Goal: Task Accomplishment & Management: Use online tool/utility

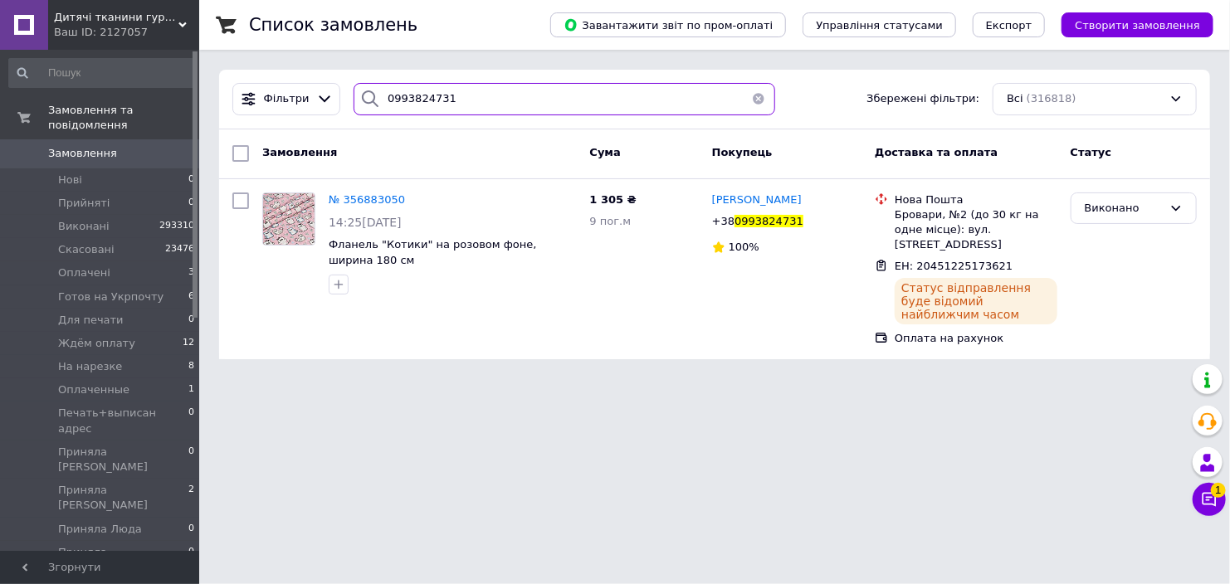
click at [411, 94] on input "0993824731" at bounding box center [564, 99] width 422 height 32
paste input "380501822825"
type input "380501822825"
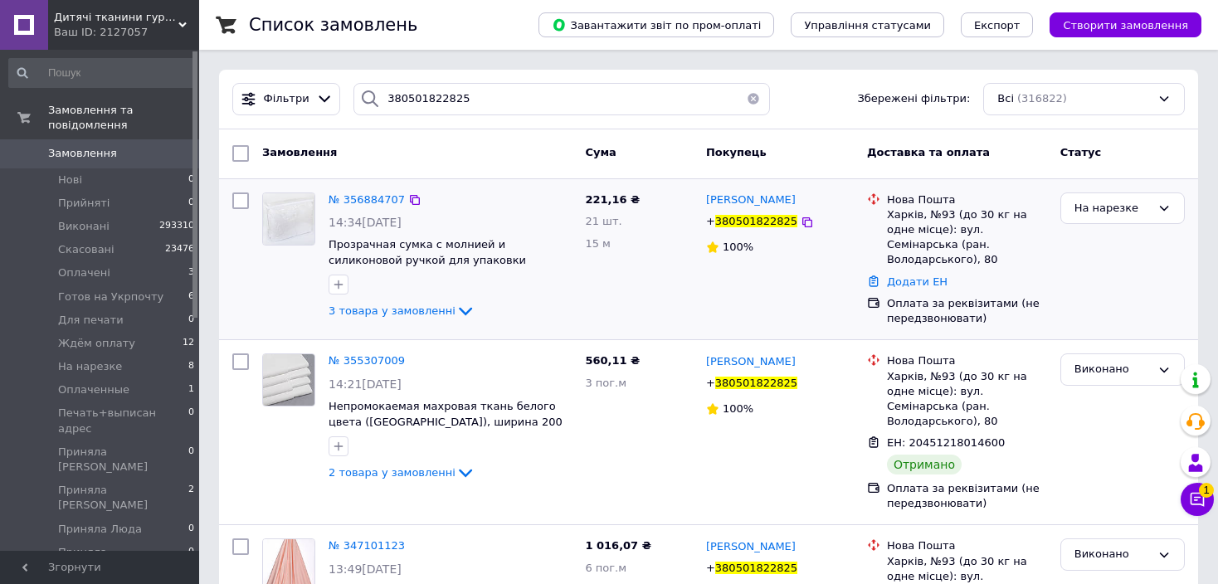
click at [908, 275] on link "Додати ЕН" at bounding box center [917, 281] width 61 height 12
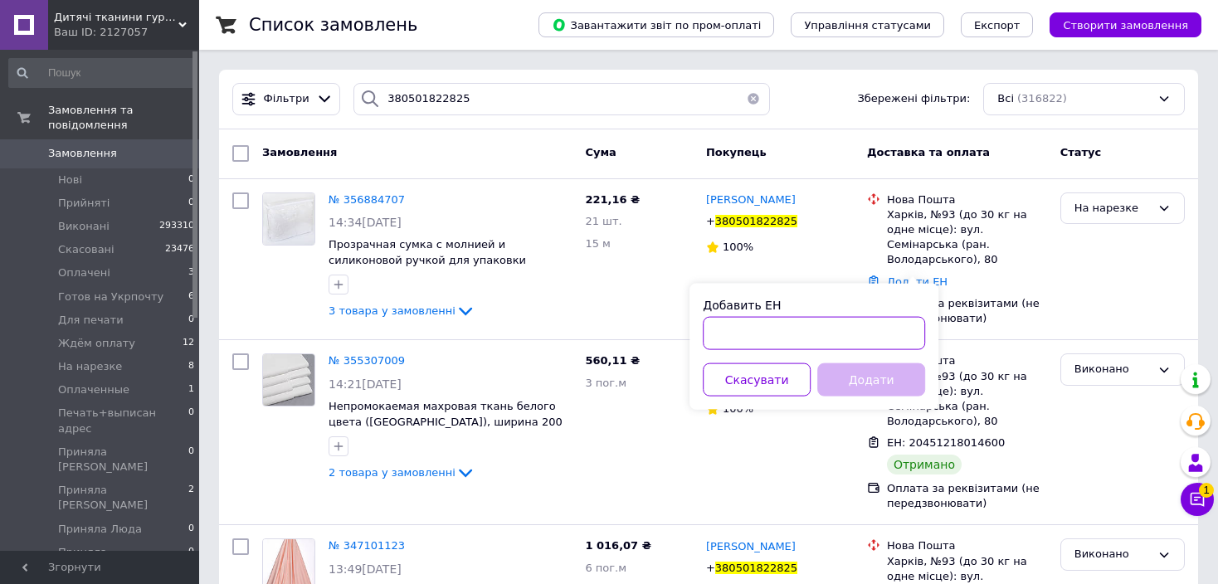
paste input "20451225222424"
type input "20451225222424"
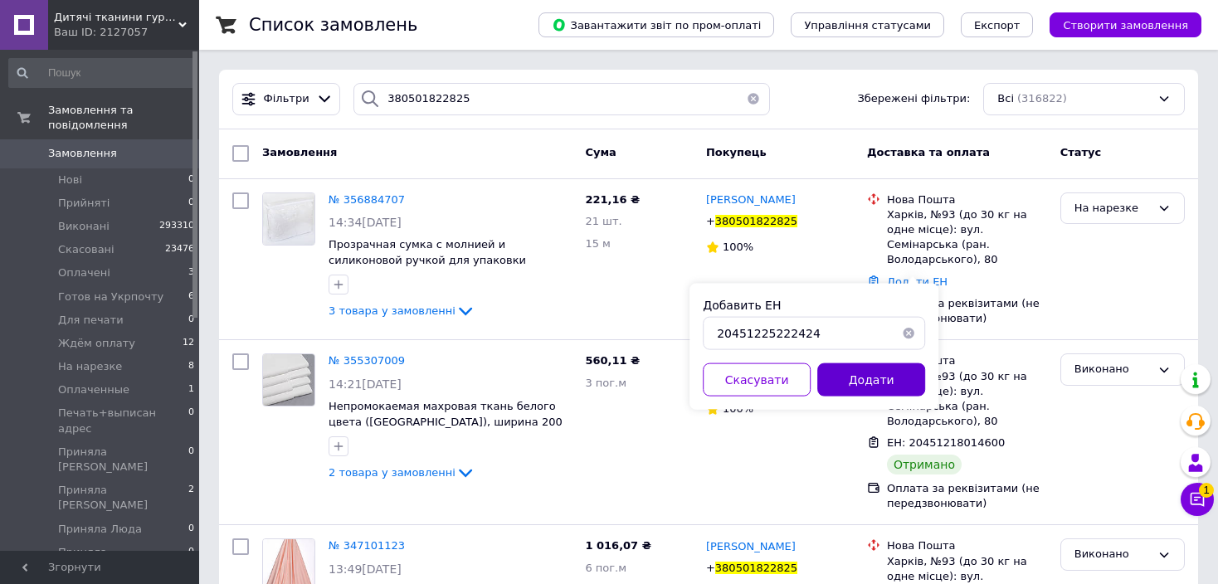
click at [872, 378] on button "Додати" at bounding box center [871, 379] width 108 height 33
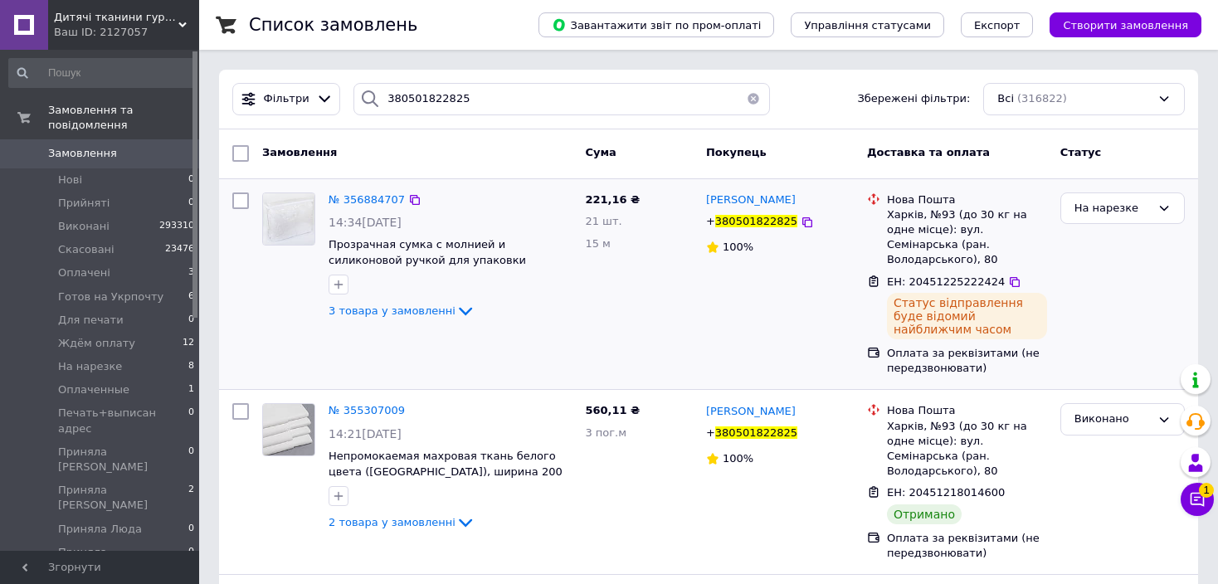
click at [759, 221] on span "380501822825" at bounding box center [756, 221] width 82 height 12
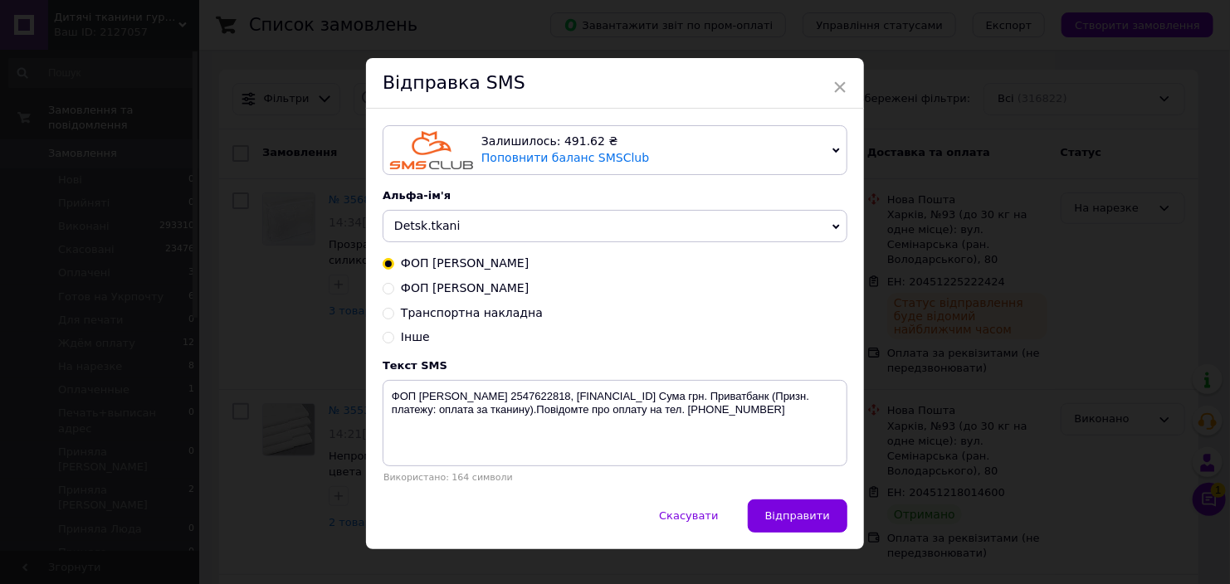
click at [440, 316] on span "Транспортна накладна" at bounding box center [472, 312] width 142 height 13
click at [394, 316] on input "Транспортна накладна" at bounding box center [389, 312] width 12 height 12
radio input "true"
radio input "false"
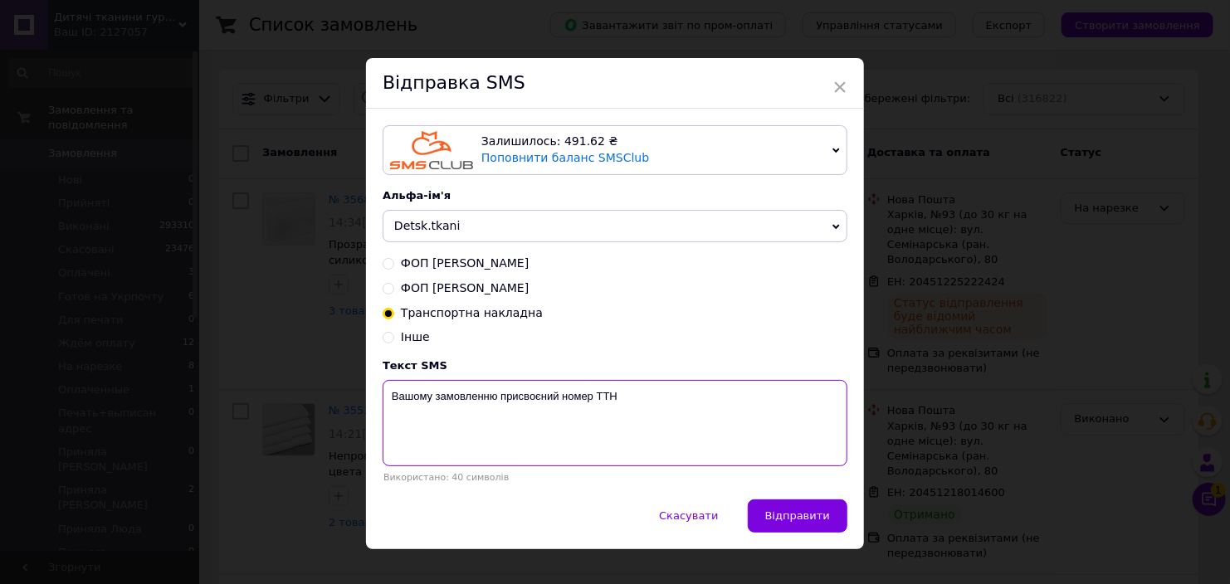
paste textarea "20451225222424"
type textarea "Вашому замовленню присвоєний номер ТТН 20451225222424"
click at [822, 499] on div "Залишилось: 491.62 ₴ Поповнити баланс SMSClub Підключити LetsAds Альфа-ім'я Det…" at bounding box center [615, 304] width 498 height 391
click at [819, 510] on button "Відправити" at bounding box center [798, 516] width 100 height 33
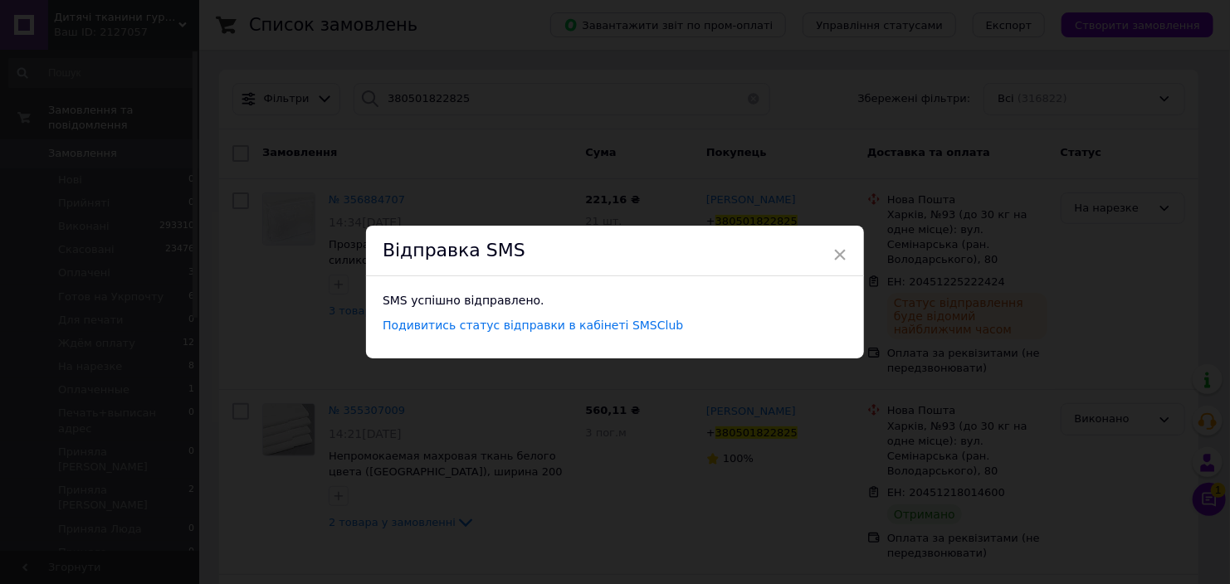
click at [1105, 205] on div "× Відправка SMS SMS успішно відправлено. Подивитись статус відправки в кабінеті…" at bounding box center [615, 292] width 1230 height 584
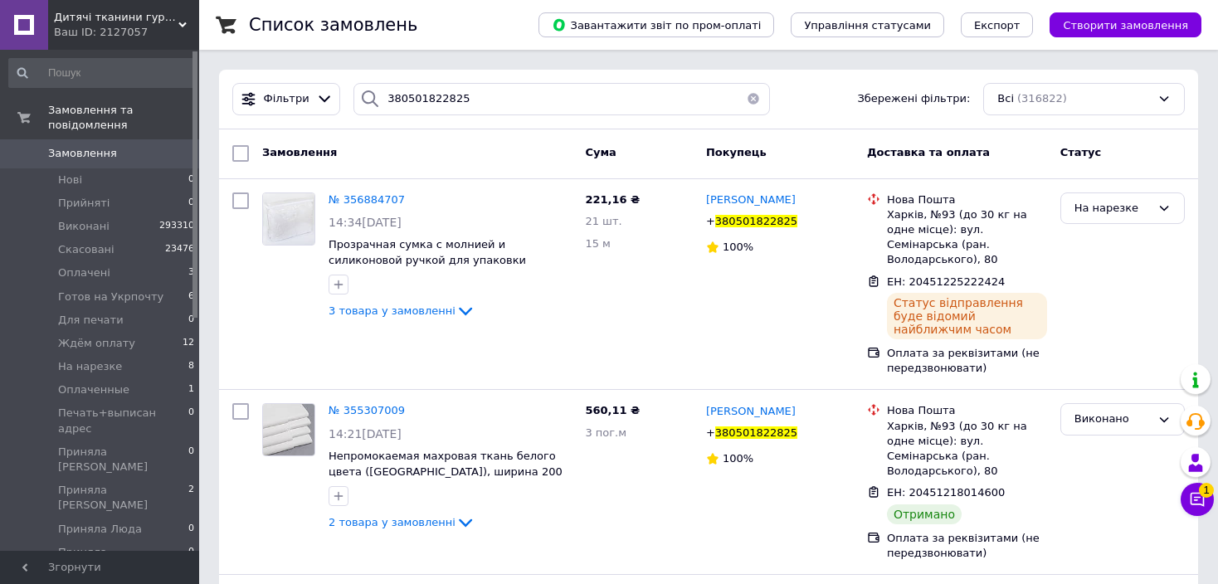
click at [1105, 205] on div "На нарезке" at bounding box center [1113, 208] width 76 height 17
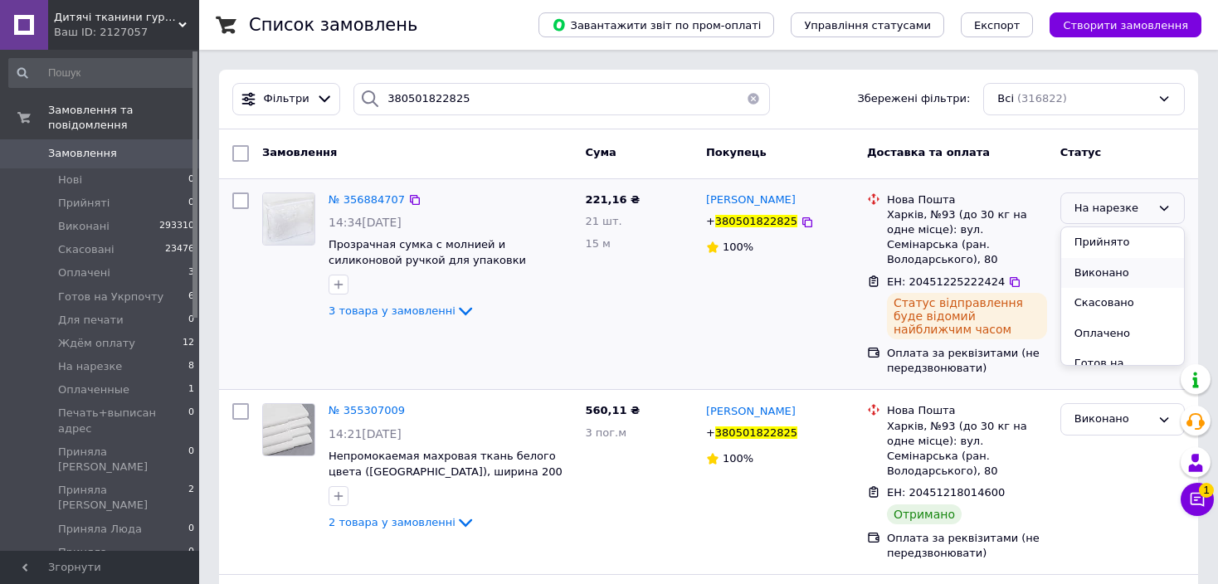
click at [1095, 270] on li "Виконано" at bounding box center [1122, 273] width 123 height 31
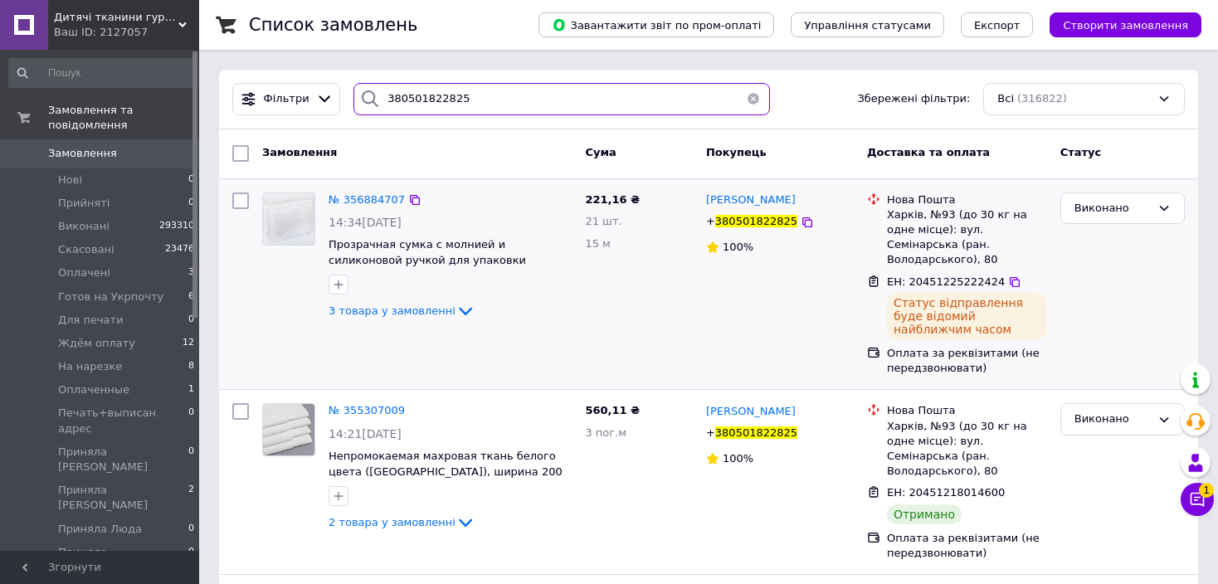
click at [402, 84] on input "380501822825" at bounding box center [561, 99] width 416 height 32
click at [417, 103] on input "380501822825" at bounding box center [561, 99] width 416 height 32
paste input "979778589"
type input "380979778589"
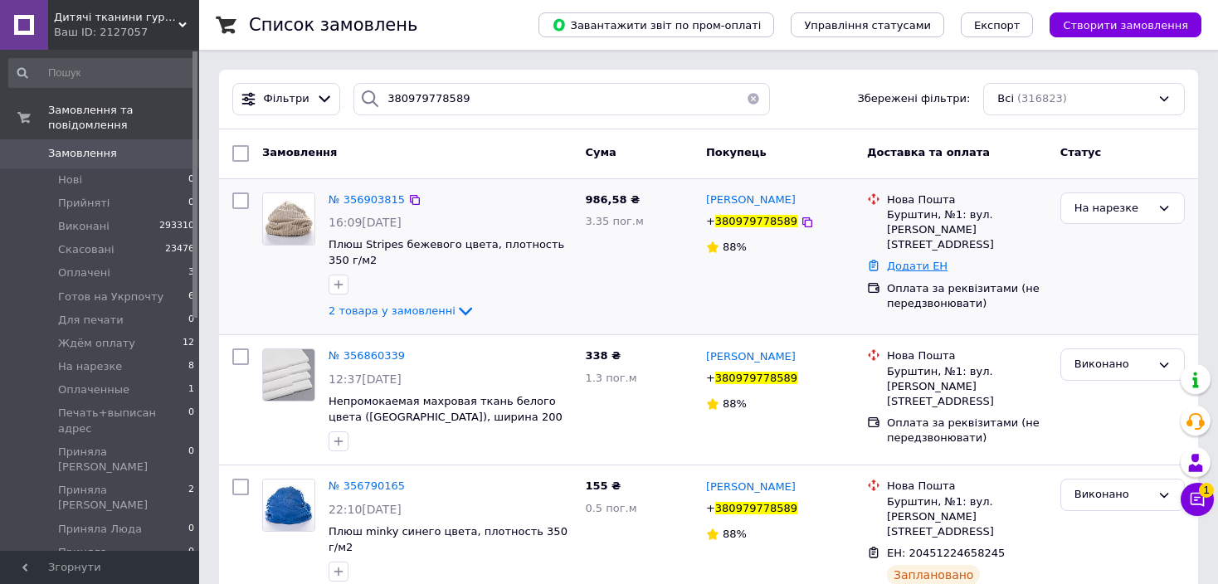
click at [923, 260] on link "Додати ЕН" at bounding box center [917, 266] width 61 height 12
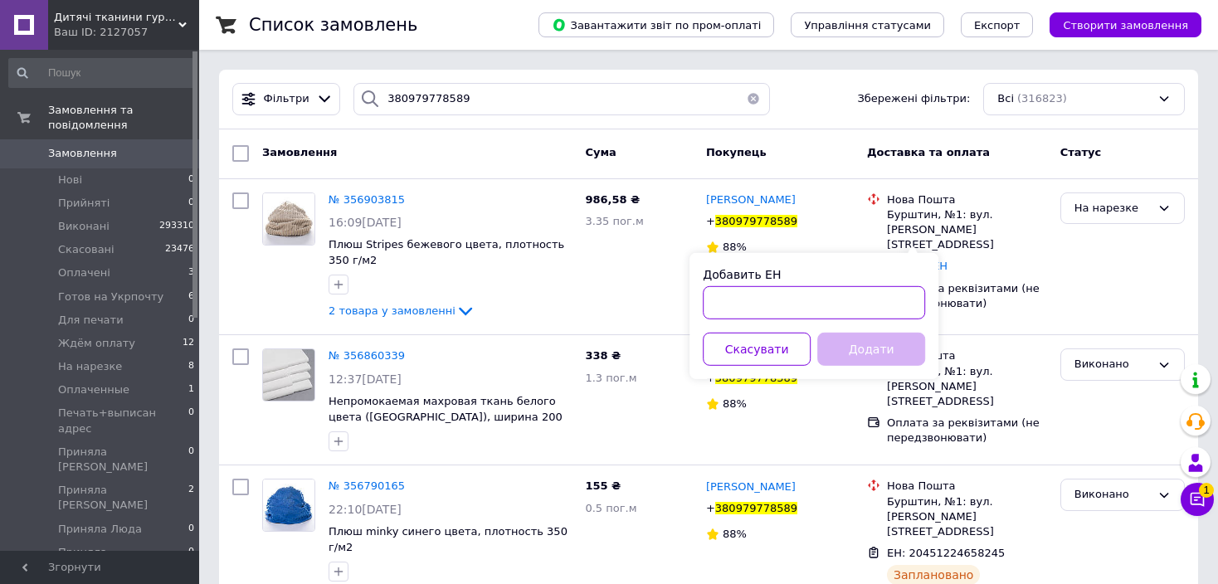
paste input "20451225243341"
type input "20451225243341"
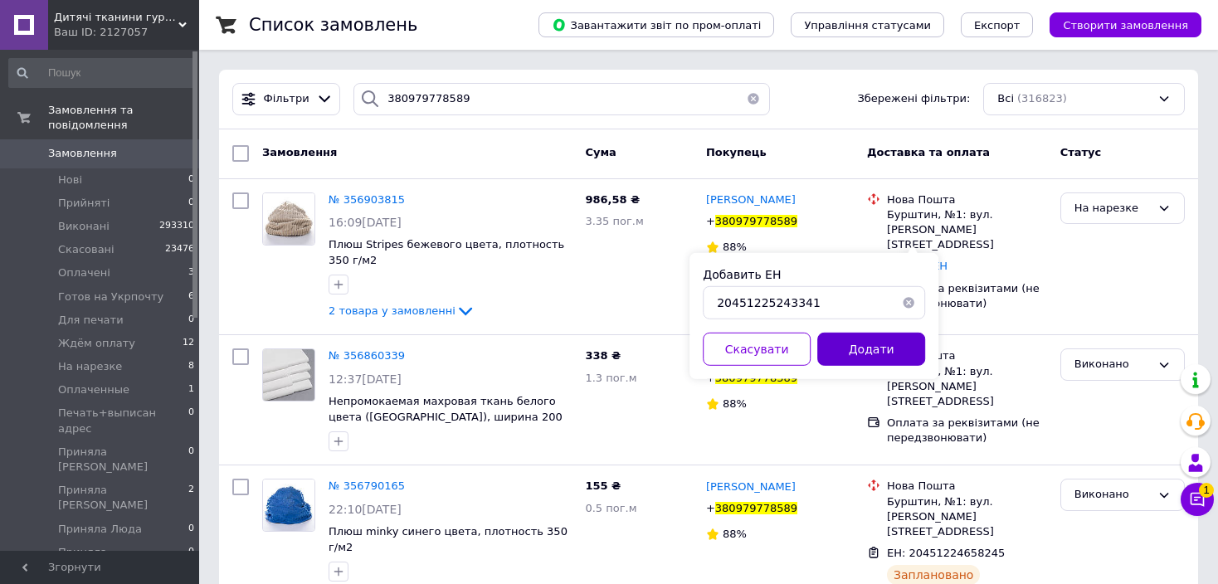
click at [890, 346] on button "Додати" at bounding box center [871, 349] width 108 height 33
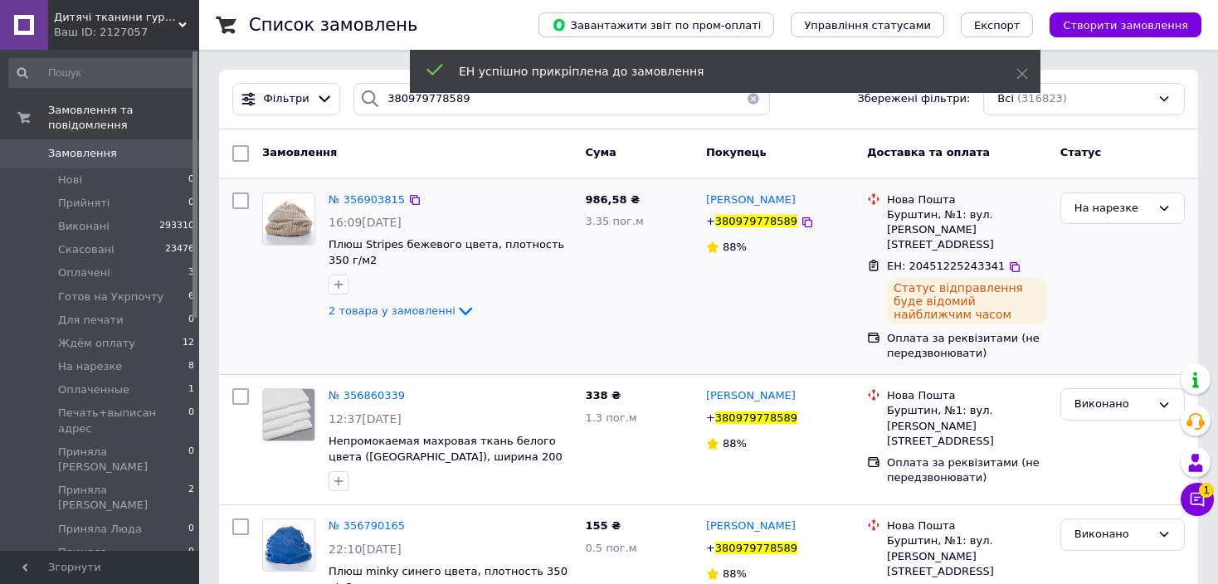
click at [758, 223] on span "380979778589" at bounding box center [756, 221] width 82 height 12
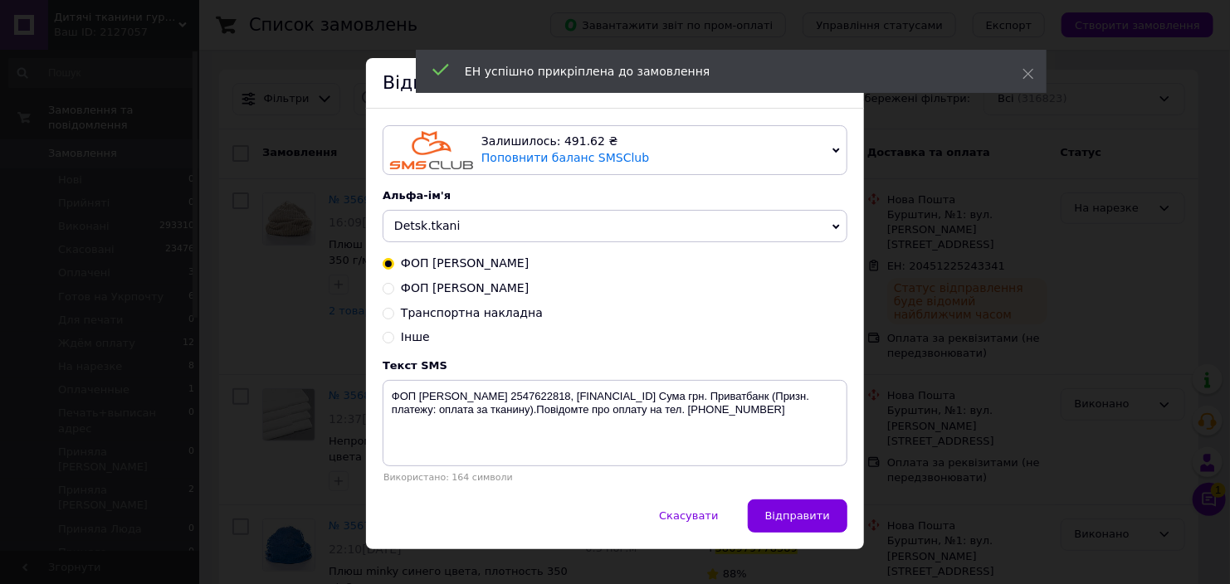
click at [461, 311] on span "Транспортна накладна" at bounding box center [472, 312] width 142 height 13
click at [394, 311] on input "Транспортна накладна" at bounding box center [389, 312] width 12 height 12
radio input "true"
radio input "false"
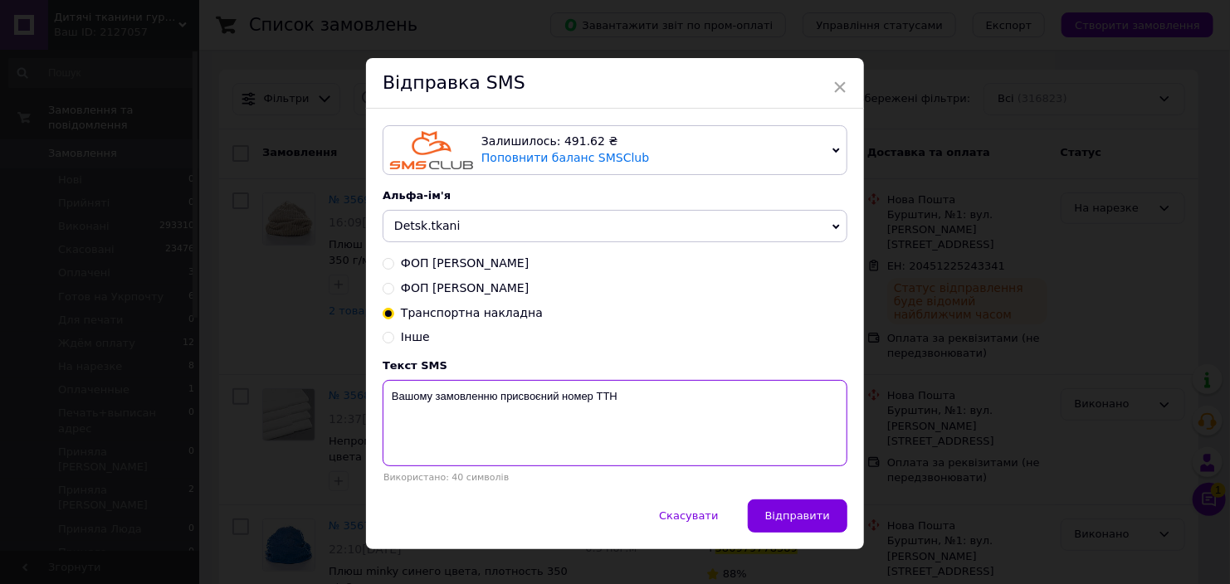
paste textarea "20451225243341"
type textarea "Вашому замовленню присвоєний номер ТТН 20451225243341"
click at [806, 518] on span "Відправити" at bounding box center [797, 515] width 65 height 12
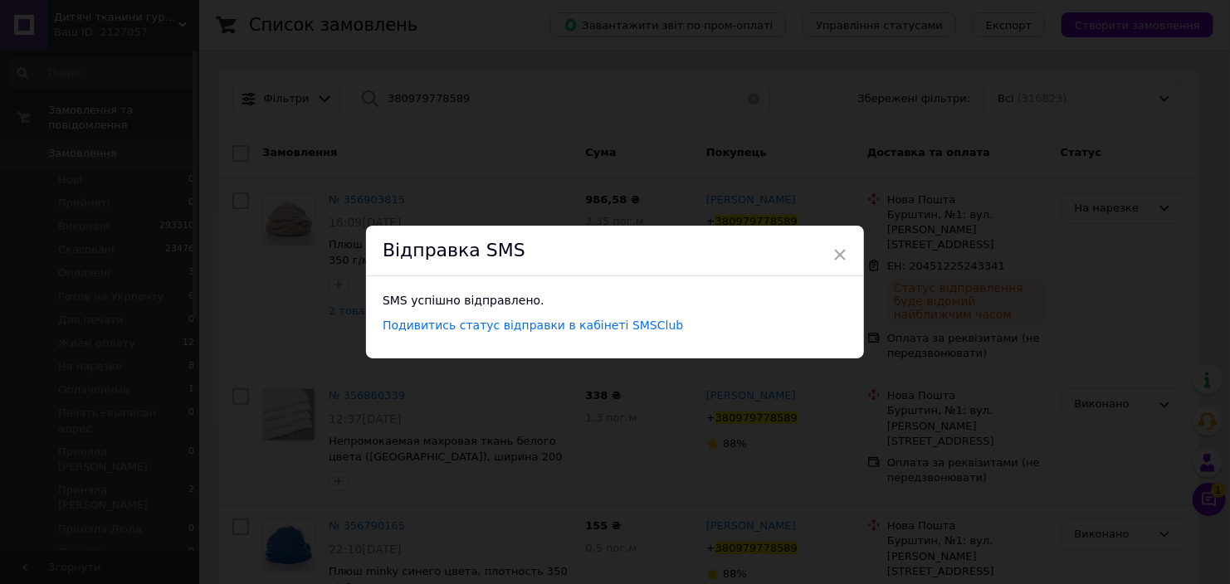
click at [1124, 204] on div "× Відправка SMS SMS успішно відправлено. Подивитись статус відправки в кабінеті…" at bounding box center [615, 292] width 1230 height 584
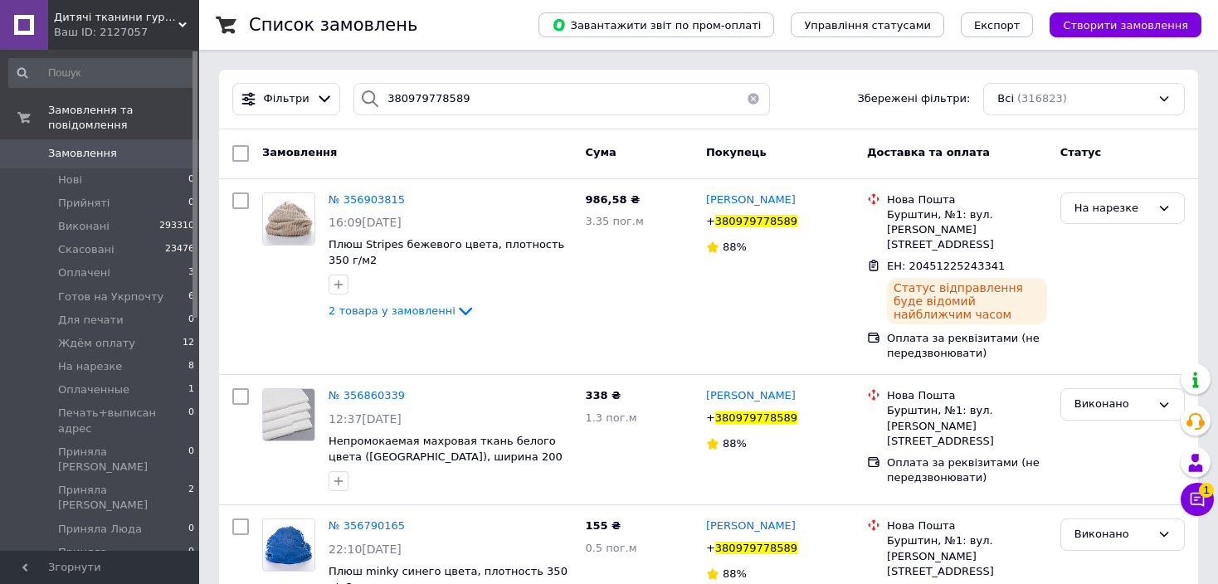
click at [1124, 204] on div "На нарезке" at bounding box center [1113, 208] width 76 height 17
click at [1099, 269] on li "Виконано" at bounding box center [1122, 273] width 123 height 31
